Goal: Information Seeking & Learning: Learn about a topic

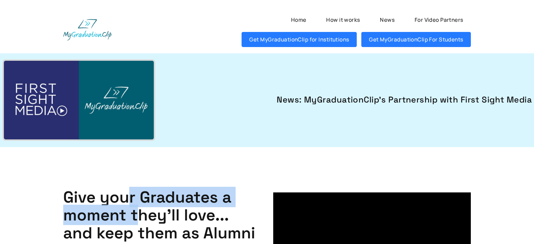
drag, startPoint x: 126, startPoint y: 198, endPoint x: 140, endPoint y: 214, distance: 21.7
click at [140, 214] on h1 "Give your Graduates a moment they'll love... and keep them as Alumni Forever" at bounding box center [162, 224] width 198 height 72
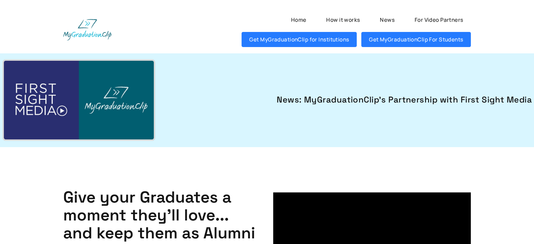
click at [161, 219] on h1 "Give your Graduates a moment they'll love... and keep them as Alumni Forever" at bounding box center [162, 224] width 198 height 72
click at [138, 201] on h1 "Give your Graduates a moment they'll love... and keep them as Alumni Forever" at bounding box center [162, 224] width 198 height 72
click at [131, 202] on h1 "Give your Graduates a moment they'll love... and keep them as Alumni Forever" at bounding box center [162, 224] width 198 height 72
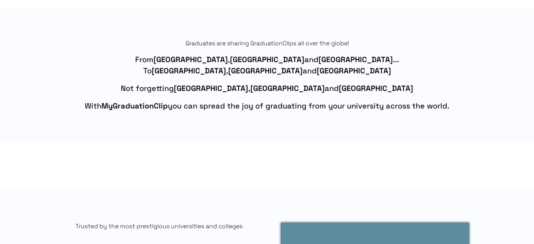
scroll to position [386, 0]
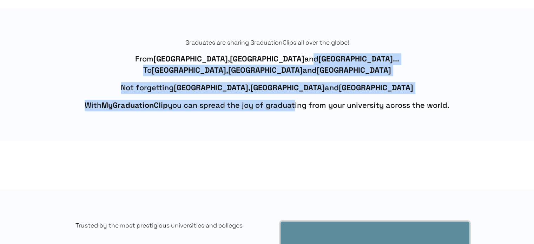
drag, startPoint x: 283, startPoint y: 57, endPoint x: 293, endPoint y: 102, distance: 46.0
click at [293, 102] on p "From [GEOGRAPHIC_DATA] , [GEOGRAPHIC_DATA] and [GEOGRAPHIC_DATA] ... To [GEOGRA…" at bounding box center [266, 82] width 407 height 58
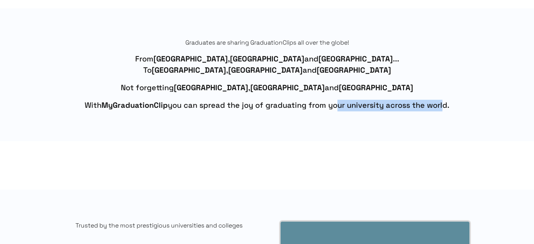
drag, startPoint x: 334, startPoint y: 105, endPoint x: 488, endPoint y: 112, distance: 154.2
click at [488, 112] on div "Graduates are sharing GraduationClips all over the globe! From [GEOGRAPHIC_DATA…" at bounding box center [267, 74] width 456 height 133
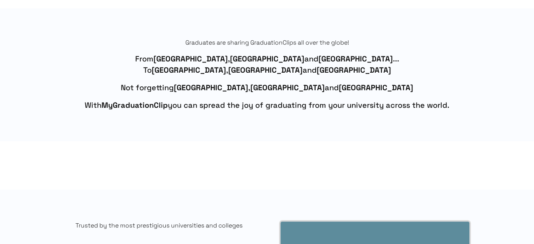
click at [146, 102] on strong "MyGraduationClip" at bounding box center [134, 104] width 66 height 9
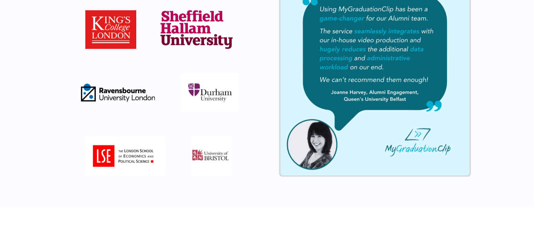
scroll to position [631, 0]
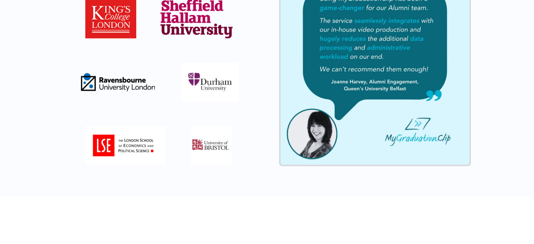
click at [126, 149] on img at bounding box center [126, 145] width 80 height 39
click at [212, 141] on img at bounding box center [211, 145] width 42 height 39
click at [203, 84] on img at bounding box center [210, 81] width 58 height 39
click at [96, 82] on img at bounding box center [118, 81] width 78 height 39
click at [35, 103] on div "Trusted by the most prestigious universities and colleges" at bounding box center [267, 70] width 534 height 252
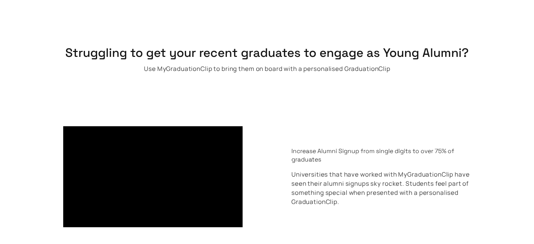
scroll to position [877, 0]
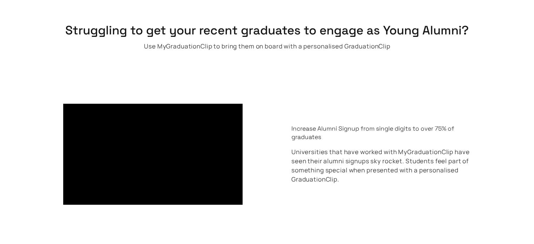
click at [397, 137] on p "Increase Alumni Signup from single digits to over 75% of graduates" at bounding box center [380, 133] width 179 height 17
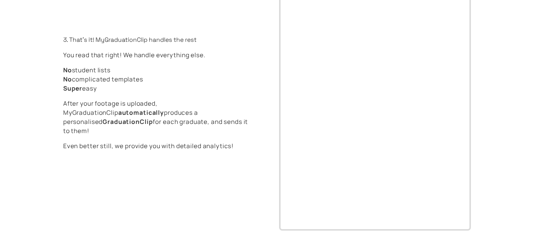
scroll to position [1920, 0]
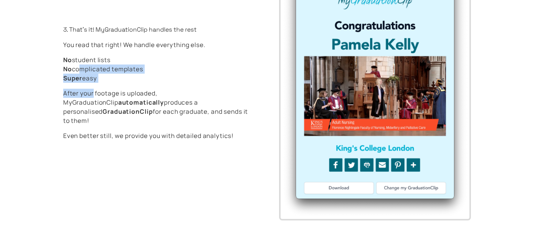
drag, startPoint x: 76, startPoint y: 71, endPoint x: 94, endPoint y: 95, distance: 30.0
click at [94, 95] on p "You read that right! We handle everything else. No student lists No complicated…" at bounding box center [159, 90] width 192 height 100
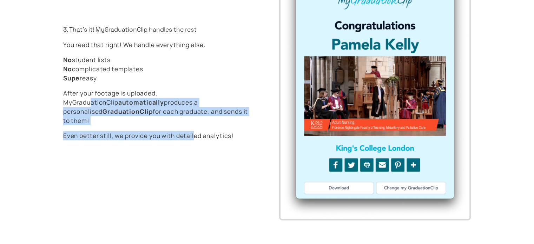
drag, startPoint x: 187, startPoint y: 99, endPoint x: 196, endPoint y: 126, distance: 29.2
click at [196, 126] on p "You read that right! We handle everything else. No student lists No complicated…" at bounding box center [159, 90] width 192 height 100
click at [195, 131] on span "Even better still, we provide you with detailed analytics!" at bounding box center [159, 135] width 192 height 9
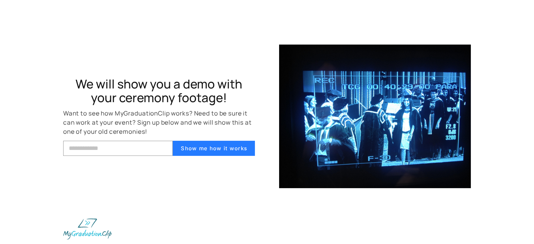
scroll to position [2373, 0]
